Goal: Check status: Check status

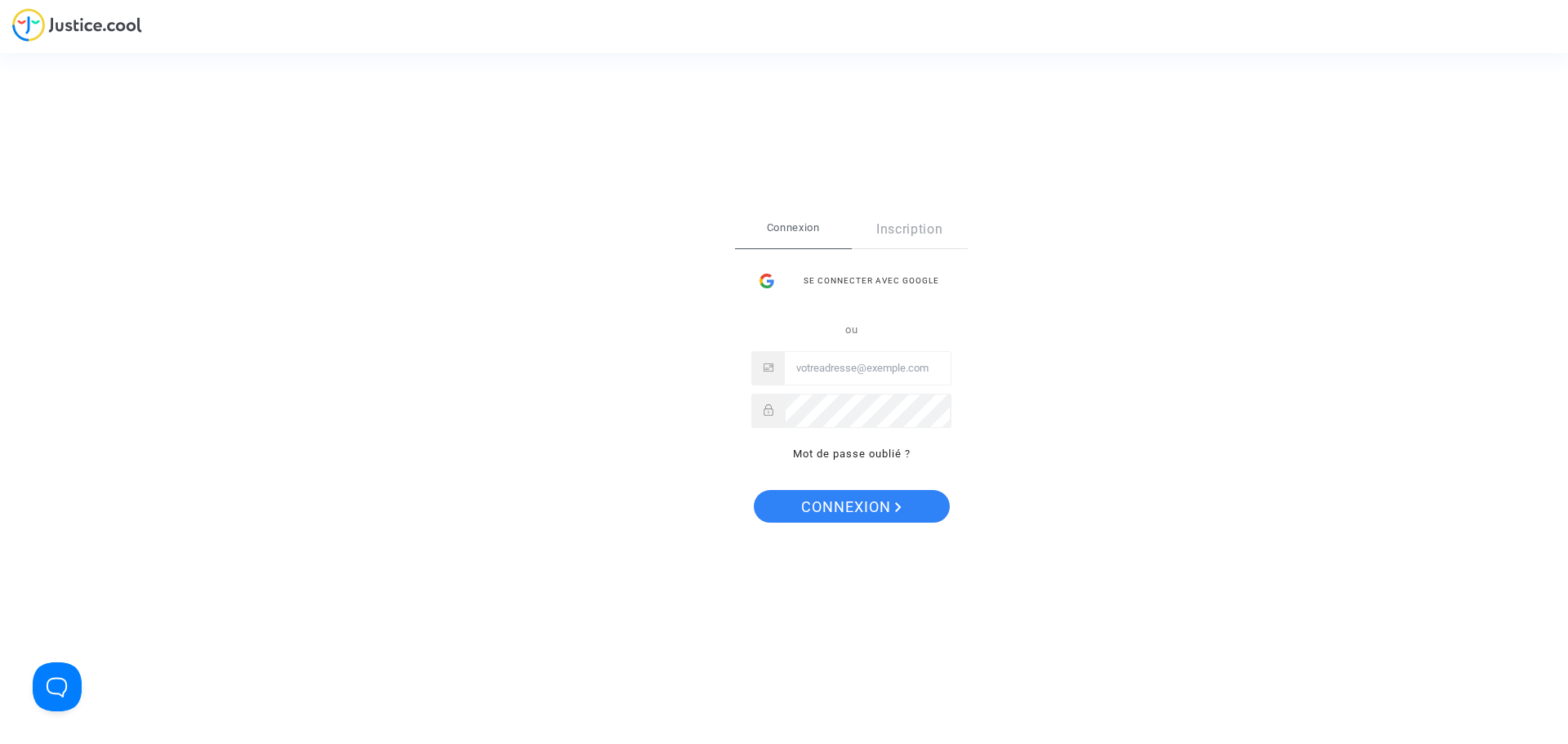
type input "gautier.ad@gmail.com"
click at [865, 498] on span "Connexion" at bounding box center [851, 507] width 100 height 35
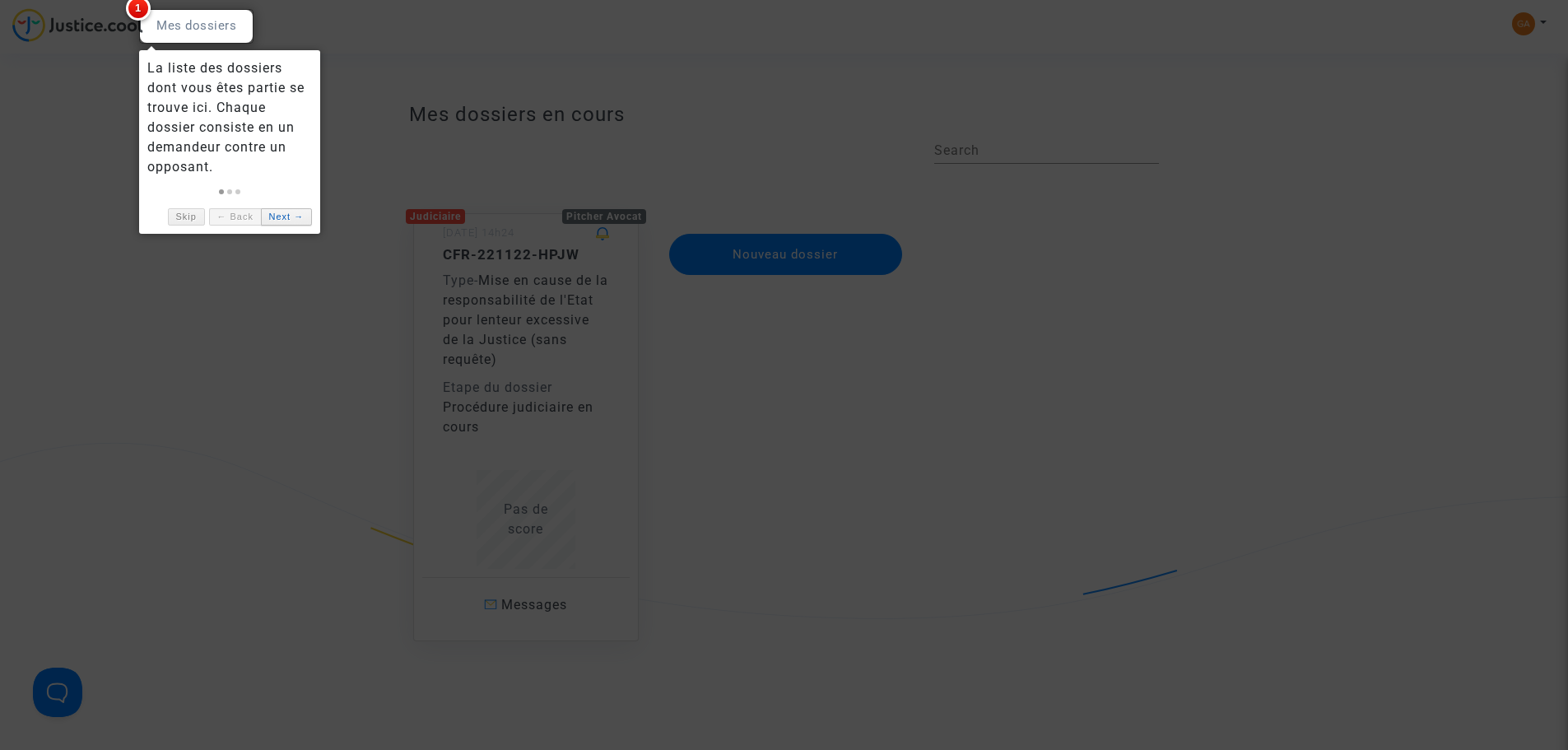
click at [285, 216] on link "Next →" at bounding box center [286, 217] width 51 height 17
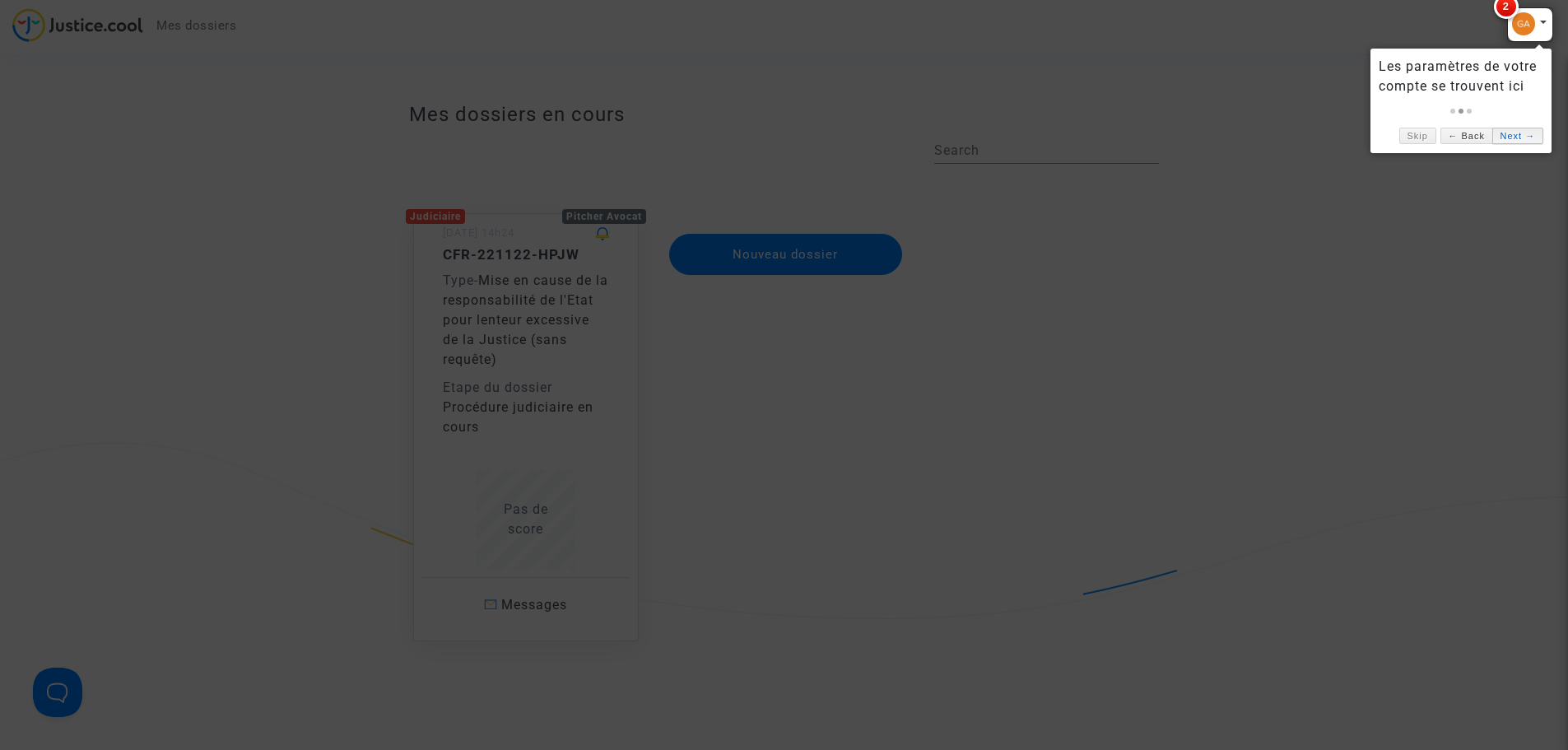
click at [1517, 134] on link "Next →" at bounding box center [1518, 136] width 51 height 17
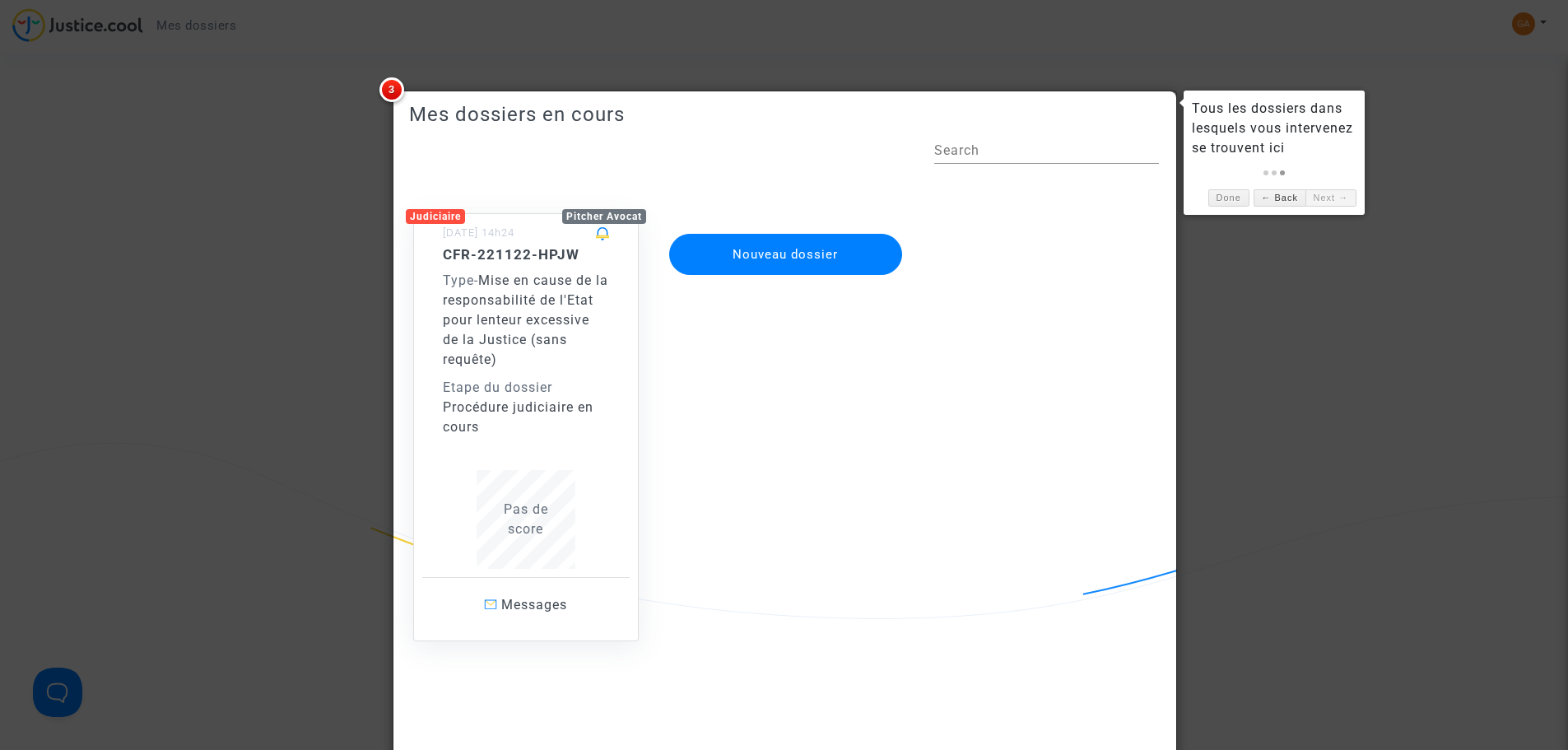
click at [1321, 200] on link "Next →" at bounding box center [1330, 198] width 51 height 17
click at [265, 192] on div at bounding box center [784, 375] width 1568 height 750
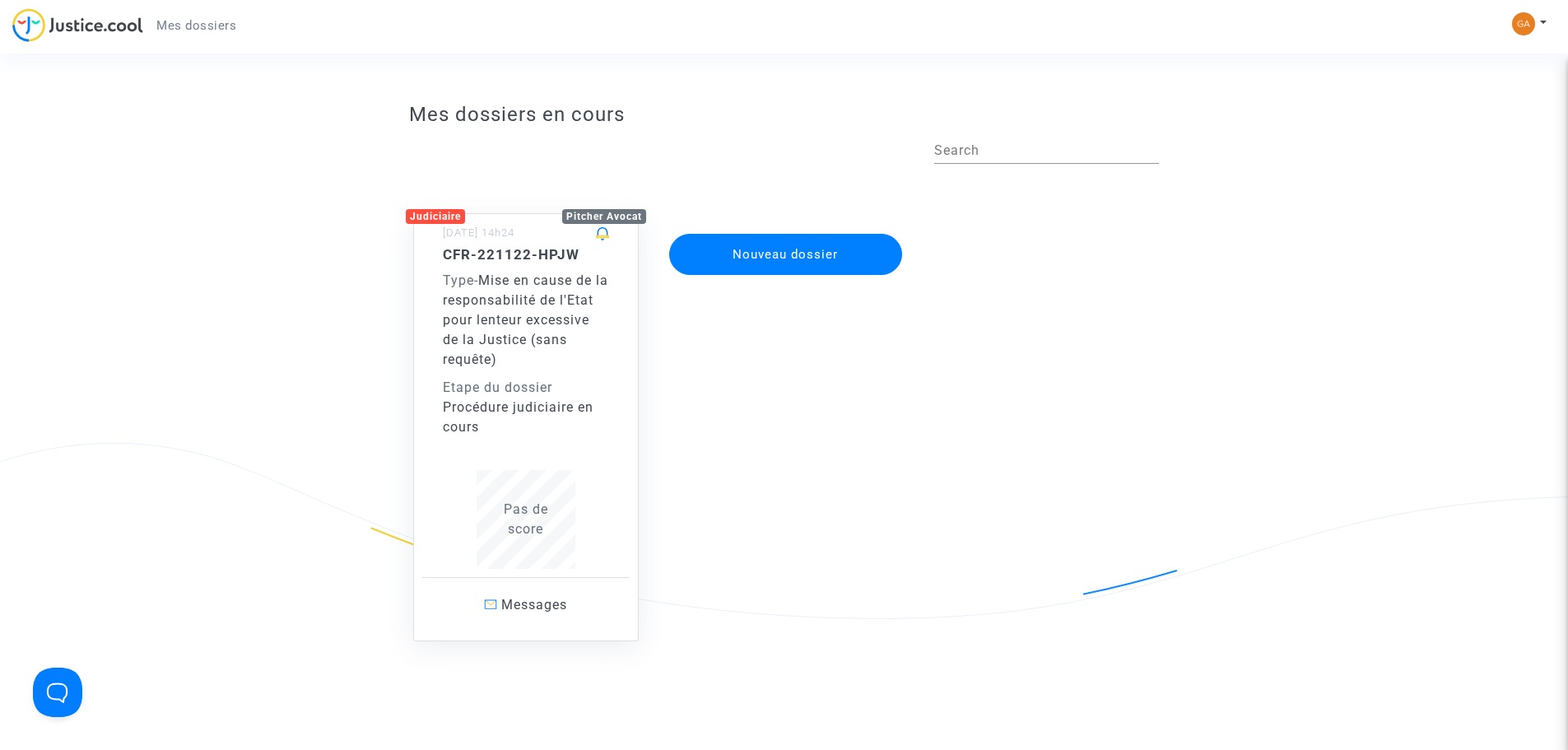
click at [522, 344] on span "Mise en cause de la responsabilité de l'Etat pour lenteur excessive de la Justi…" at bounding box center [525, 320] width 165 height 95
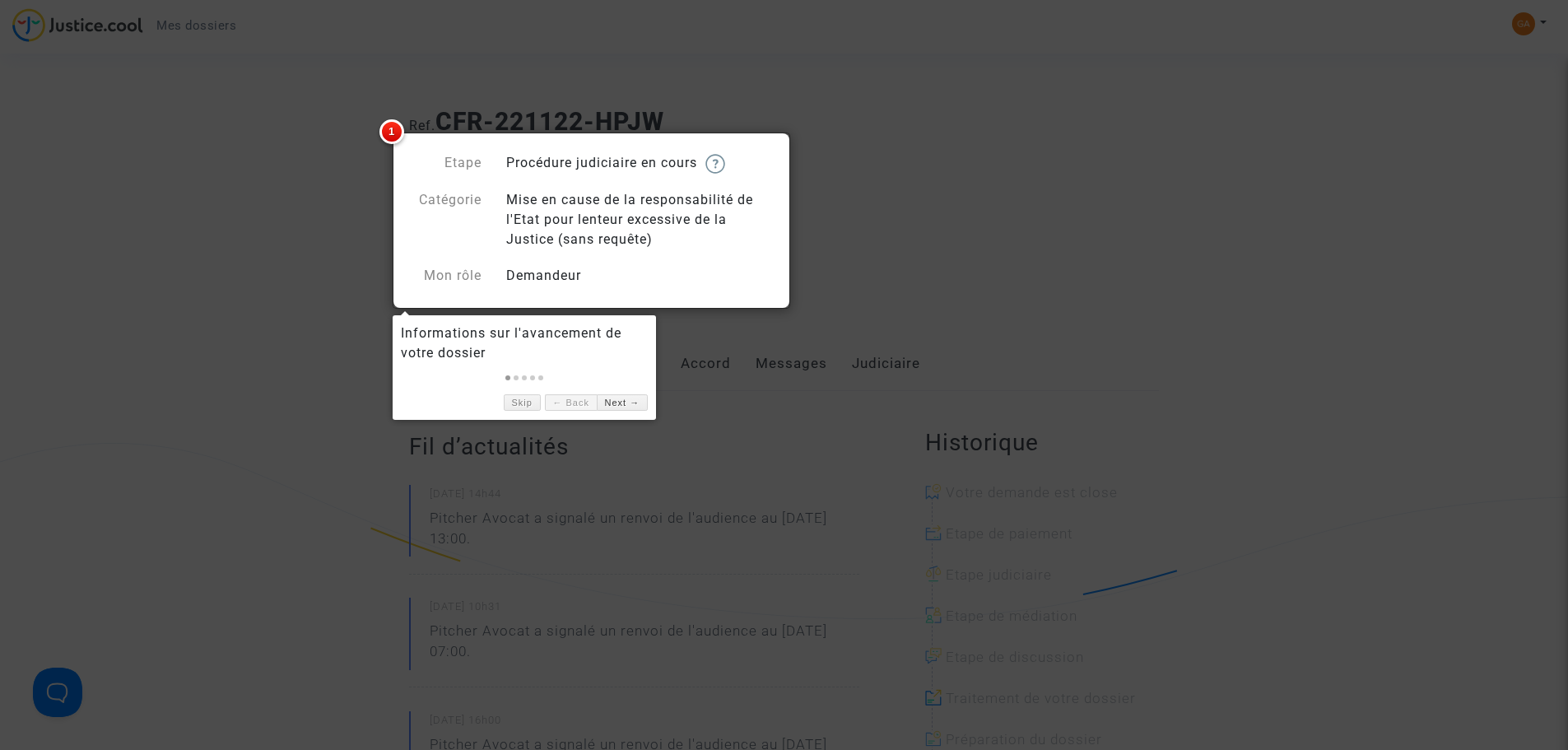
scroll to position [82, 0]
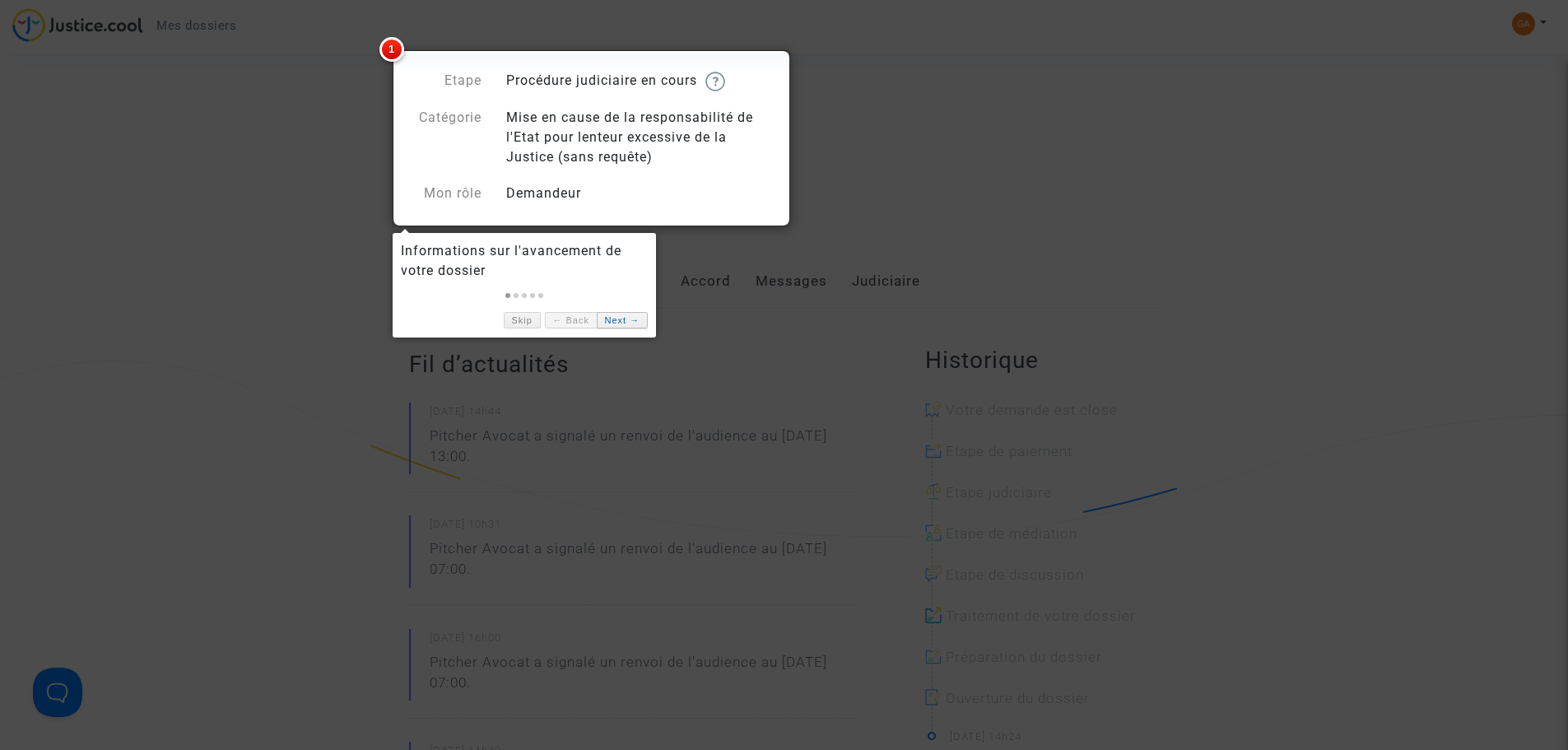
click at [620, 320] on link "Next →" at bounding box center [622, 320] width 51 height 17
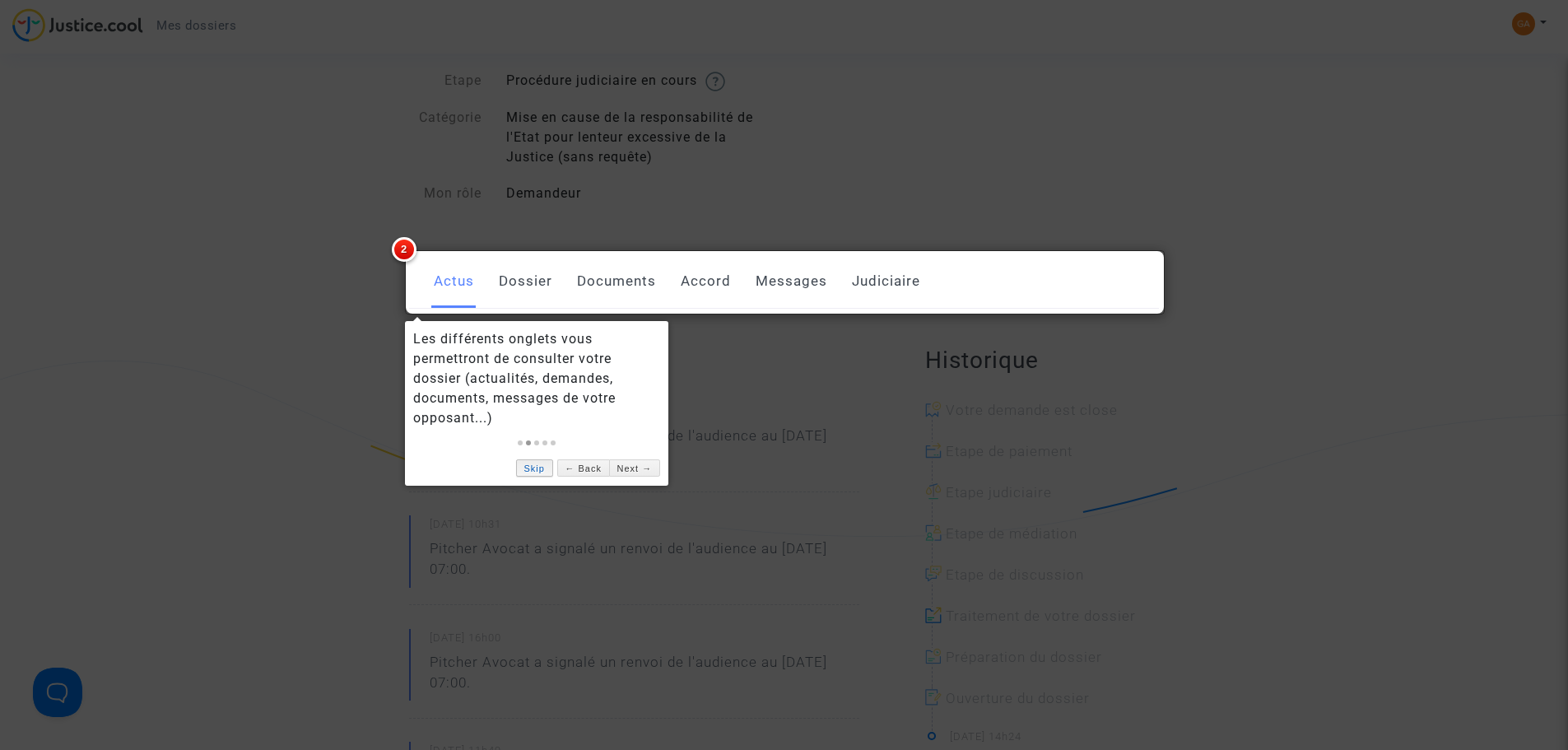
click at [542, 469] on link "Skip" at bounding box center [535, 468] width 37 height 17
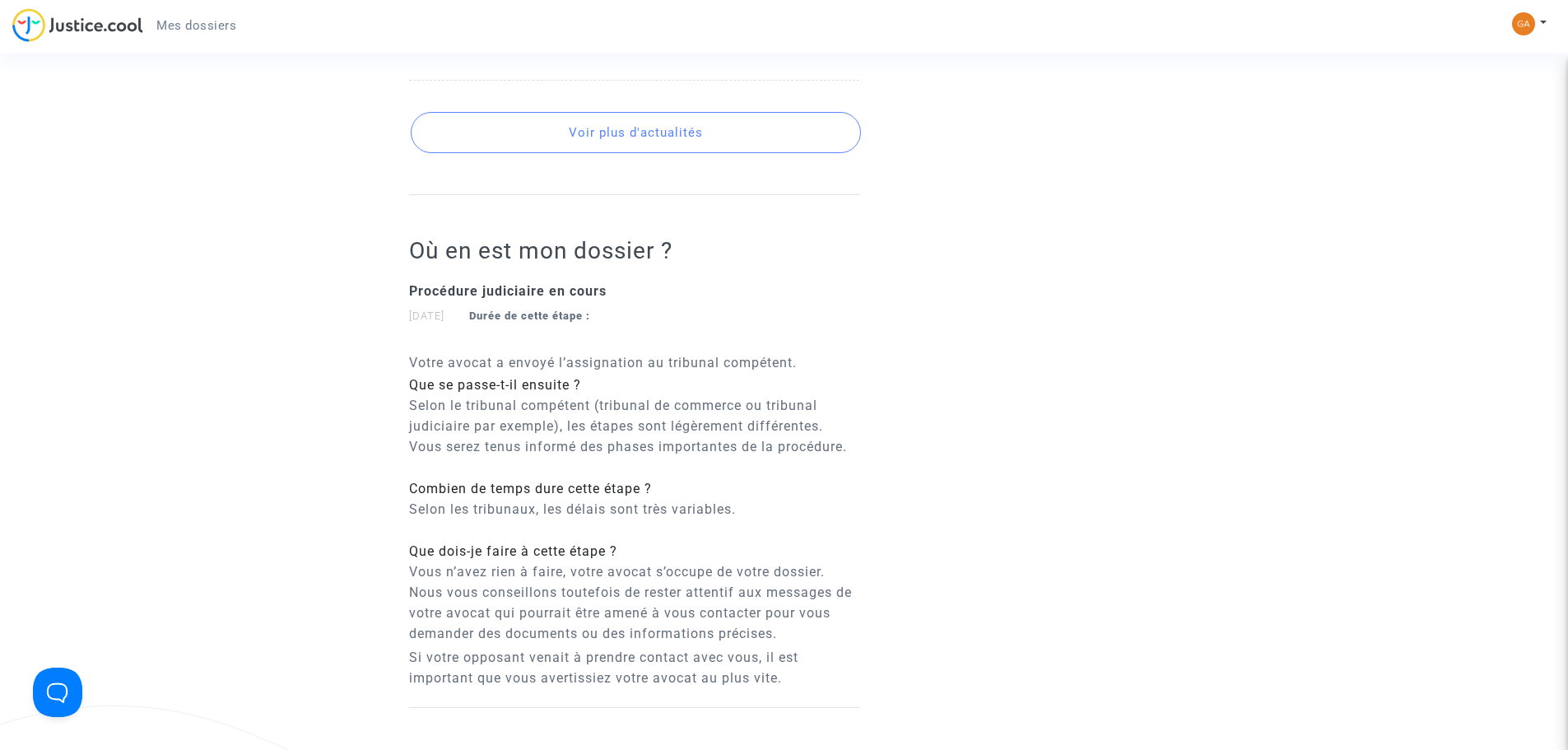
scroll to position [1153, 0]
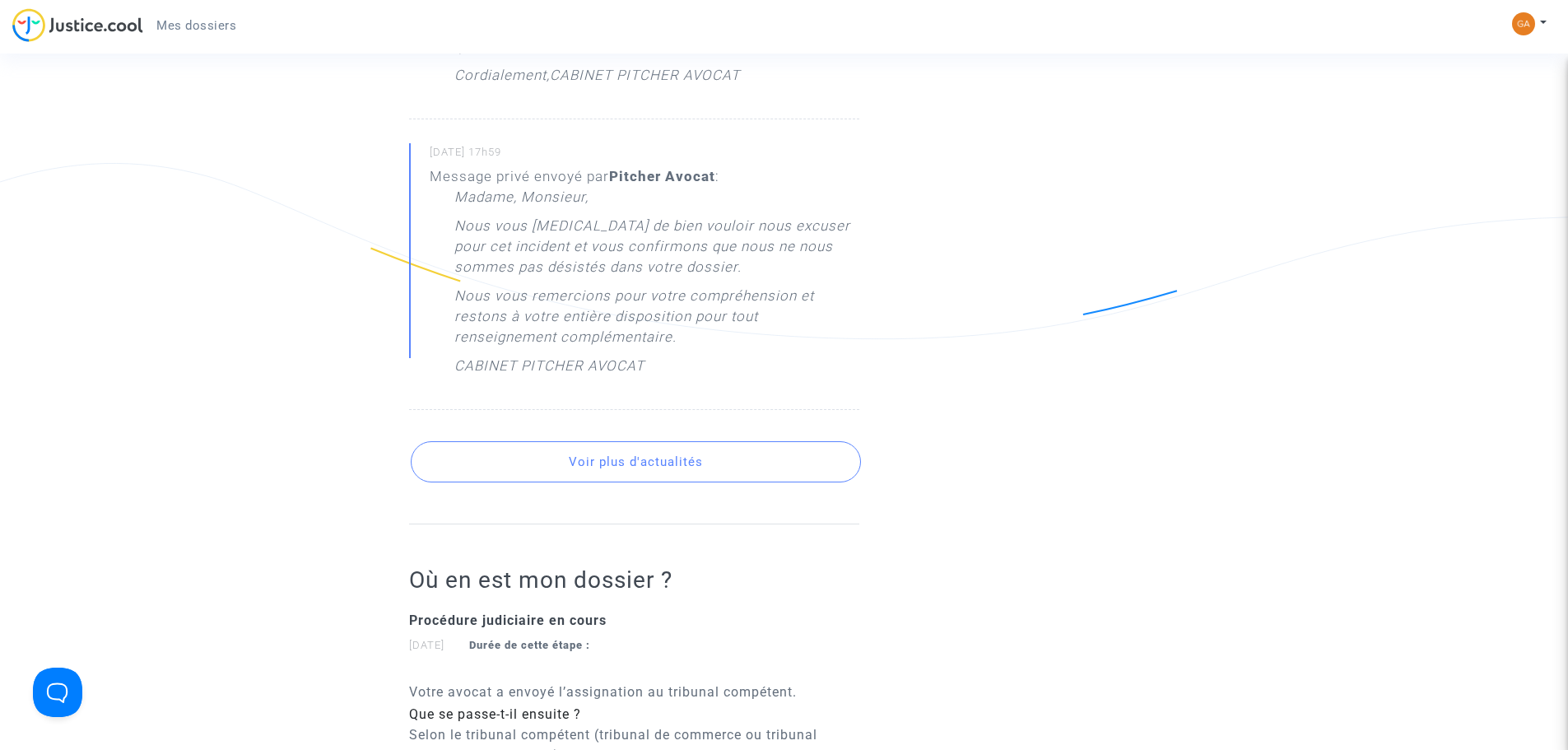
click at [580, 465] on button "Voir plus d'actualités" at bounding box center [636, 462] width 450 height 41
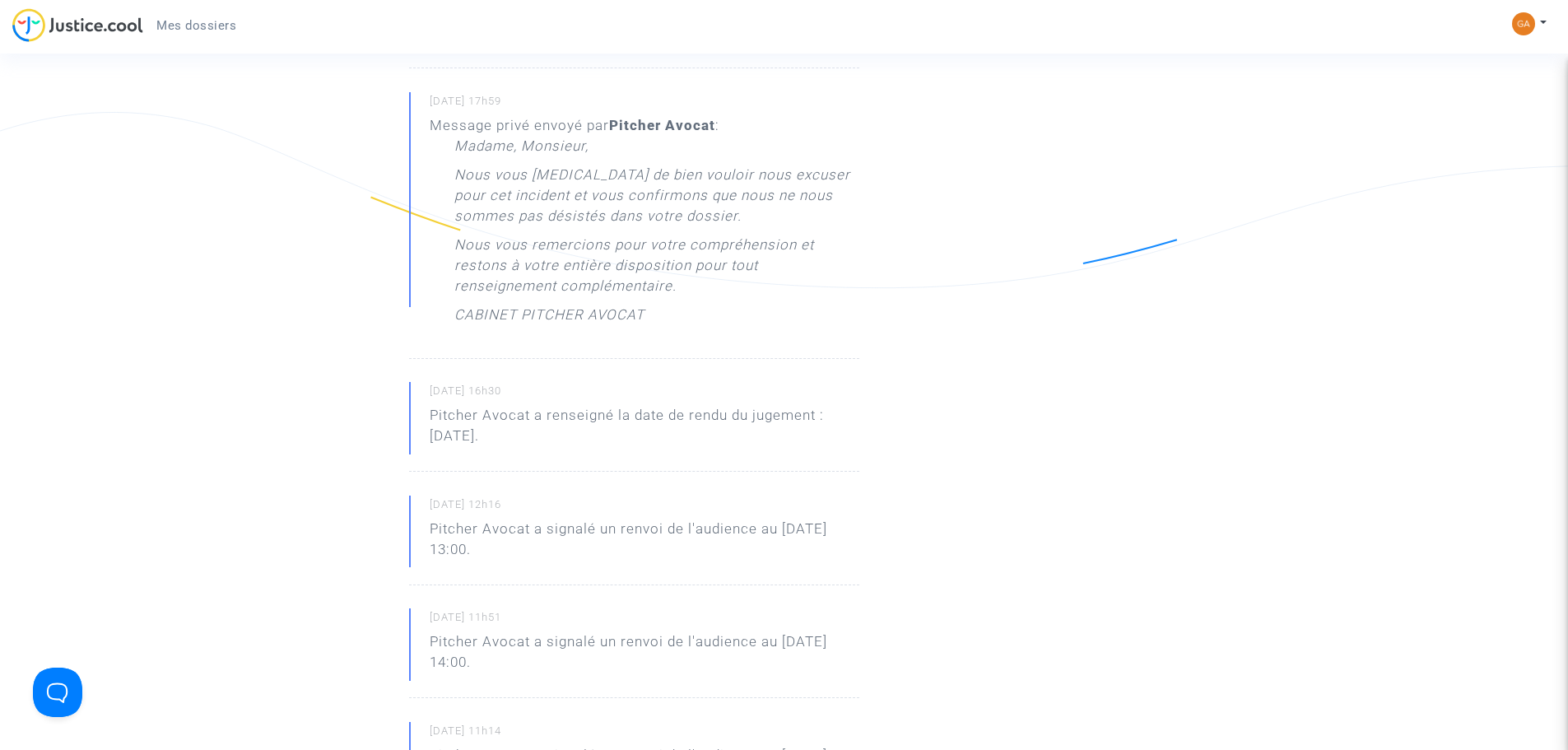
scroll to position [1482, 0]
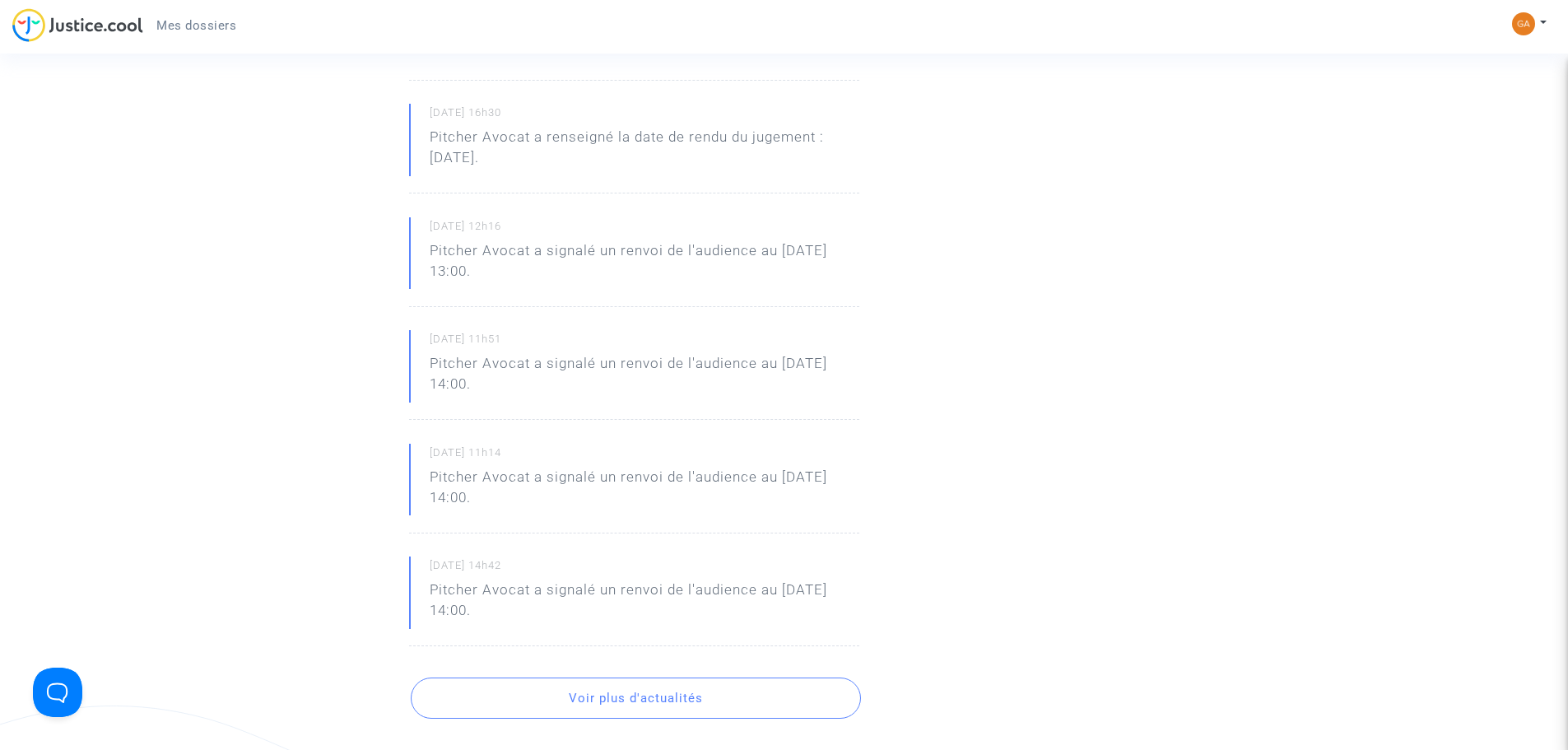
click at [604, 704] on button "Voir plus d'actualités" at bounding box center [636, 698] width 450 height 41
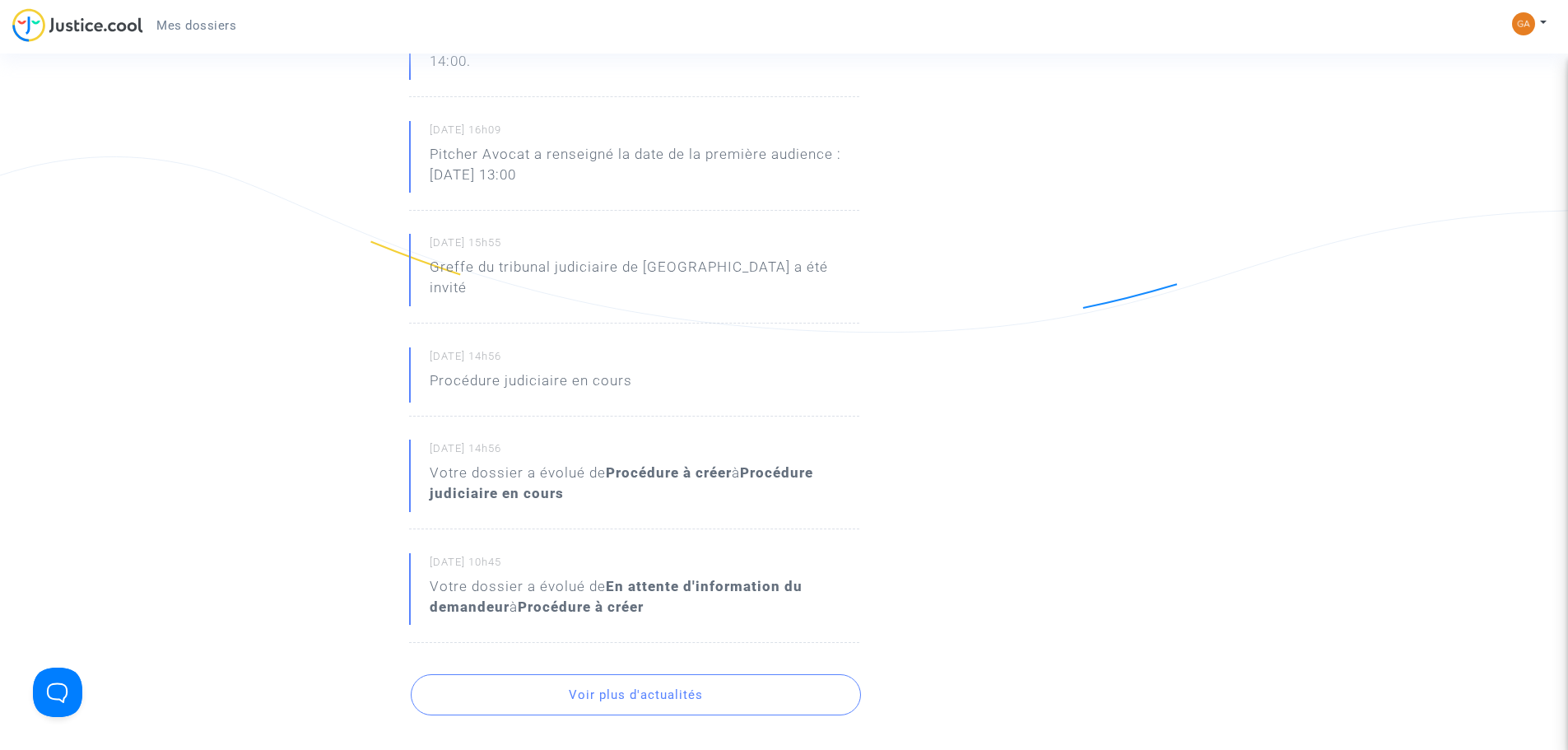
scroll to position [2058, 0]
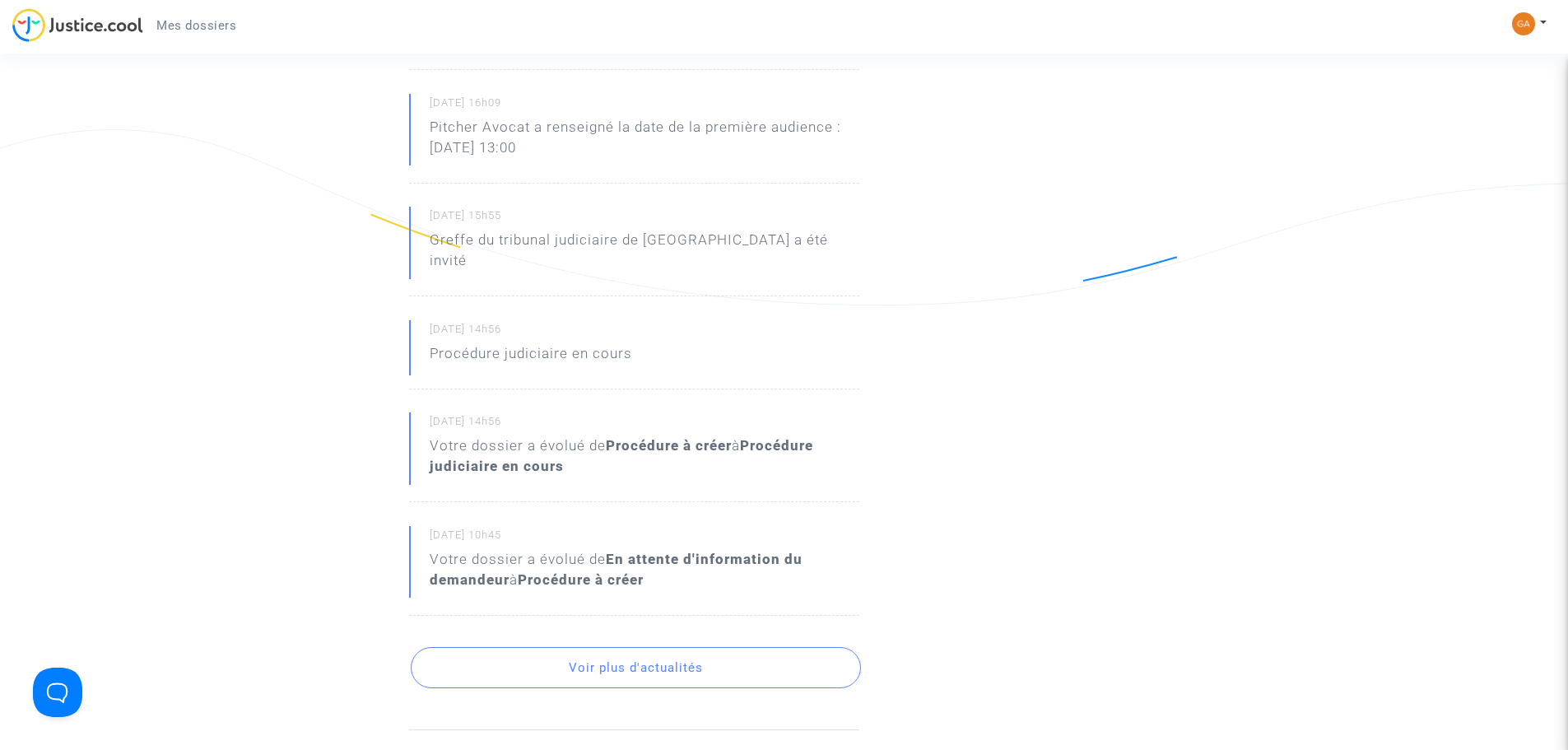
click at [561, 664] on button "Voir plus d'actualités" at bounding box center [636, 668] width 450 height 41
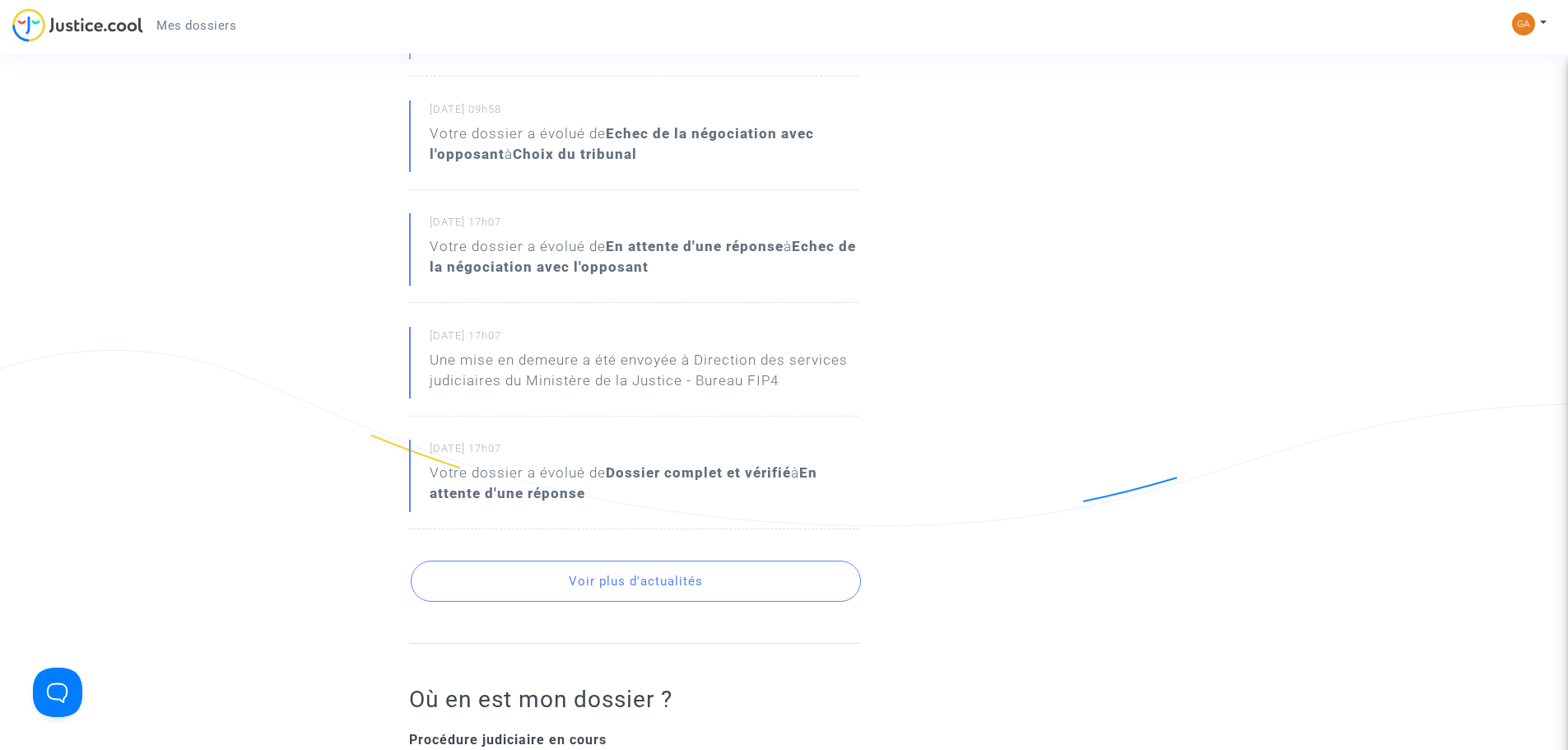
scroll to position [2716, 0]
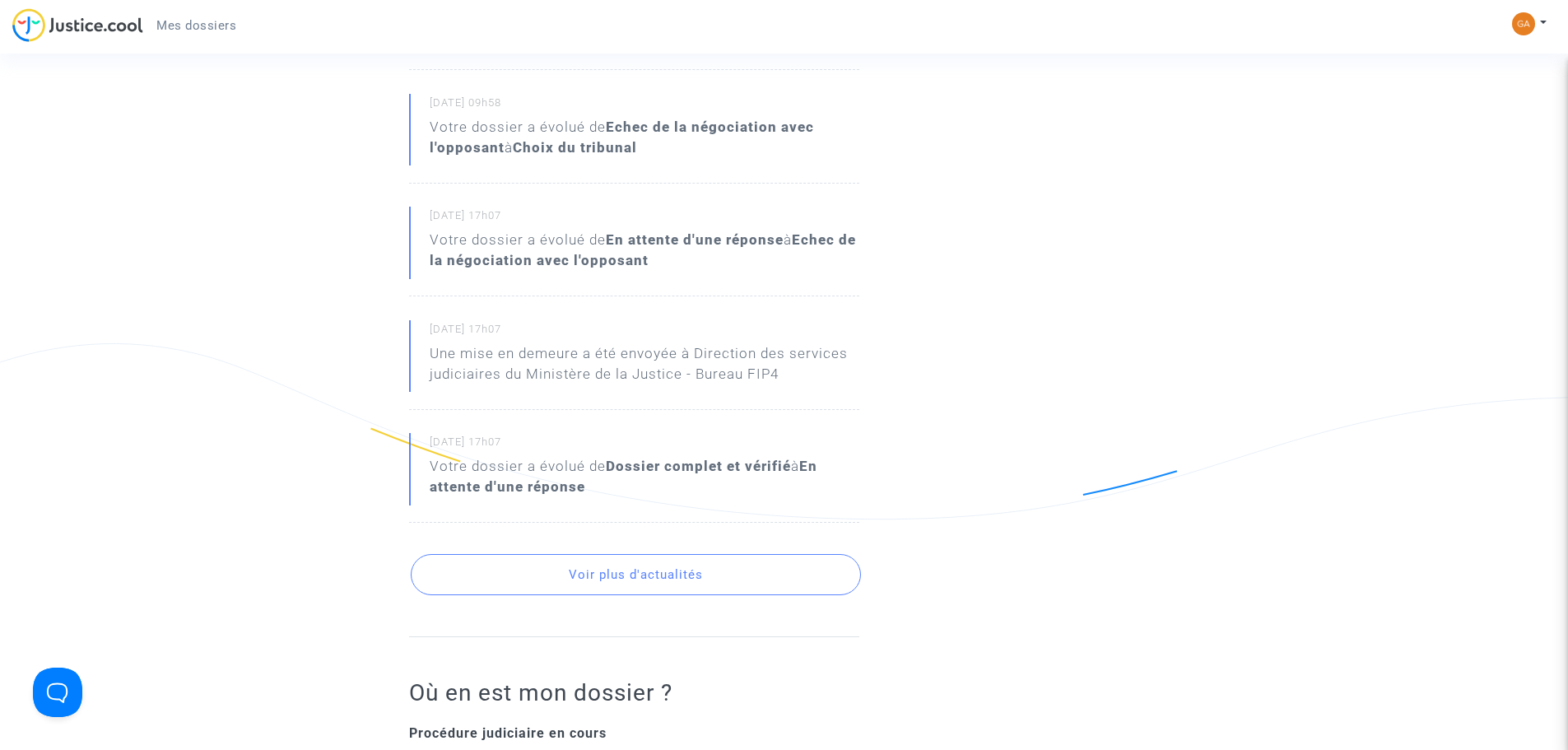
click at [641, 554] on button "Voir plus d'actualités" at bounding box center [636, 574] width 450 height 41
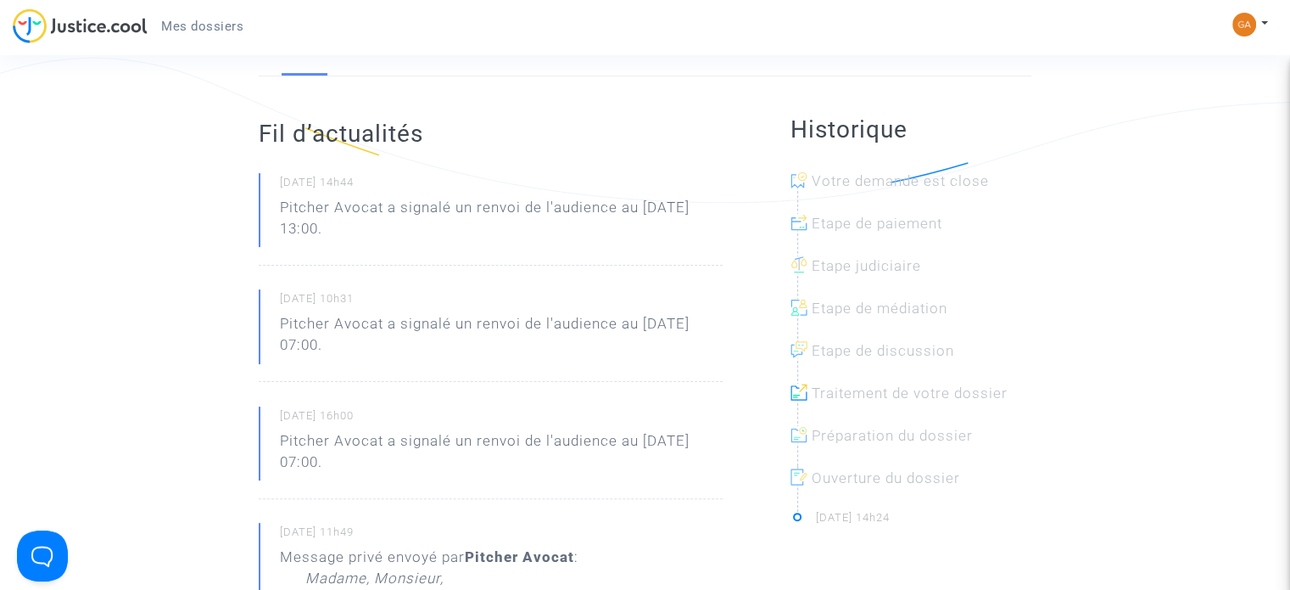
scroll to position [509, 0]
